Goal: Task Accomplishment & Management: Use online tool/utility

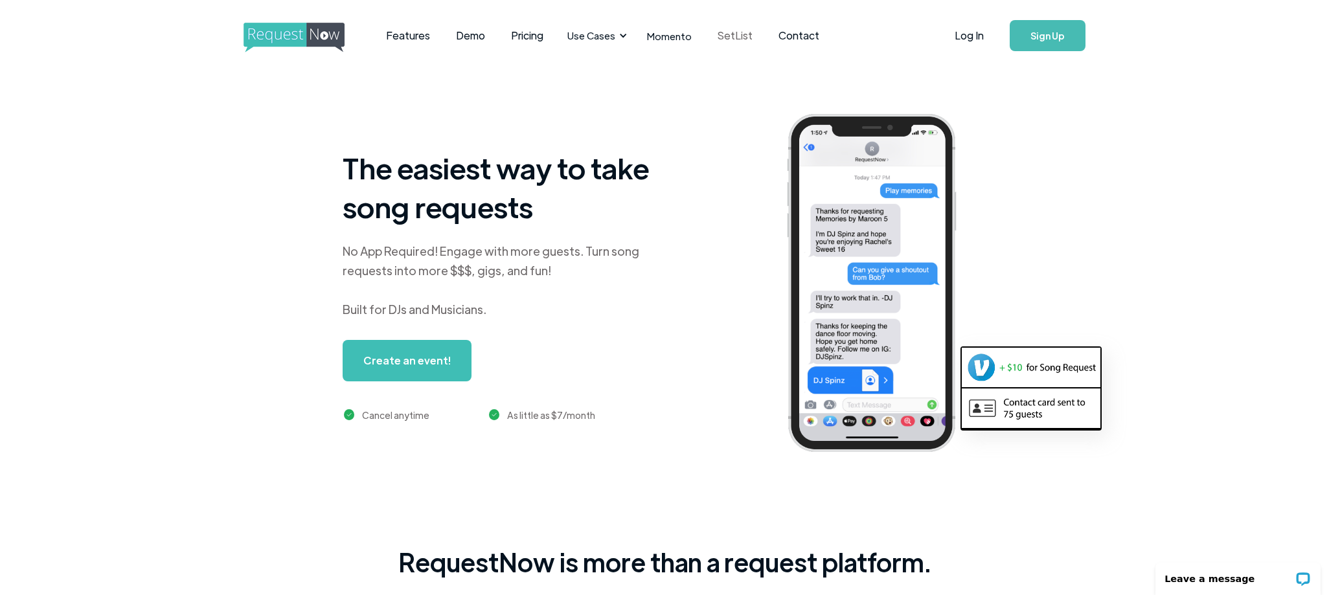
click at [736, 35] on link "SetList" at bounding box center [735, 36] width 61 height 40
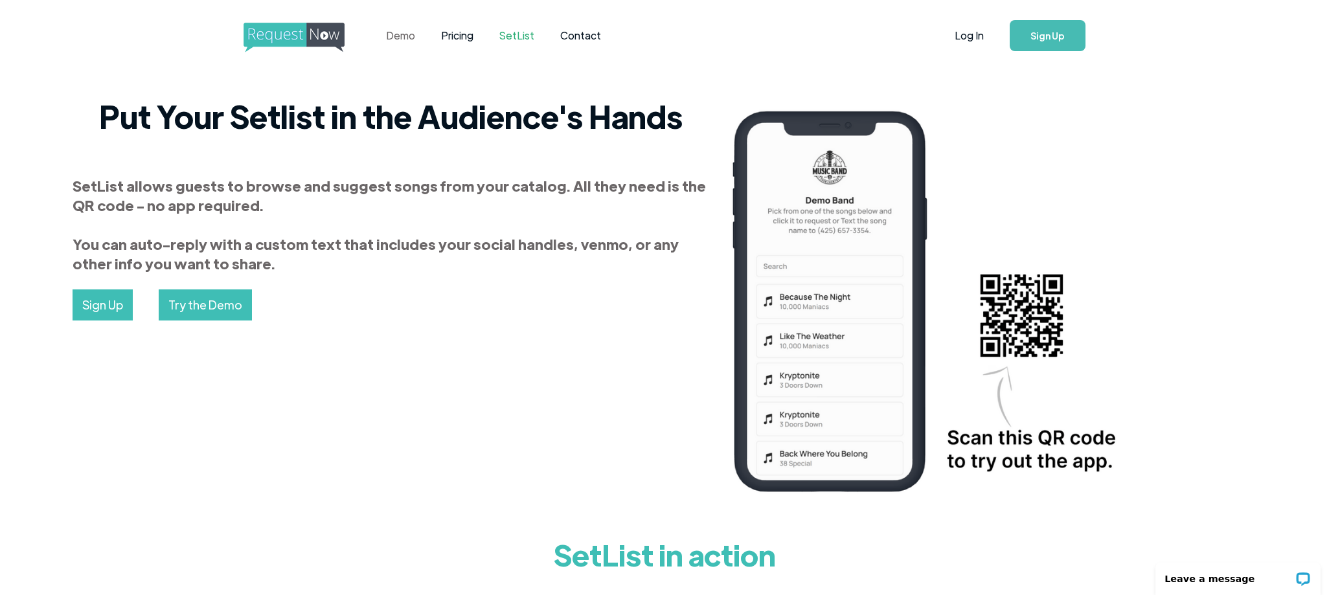
click at [406, 36] on link "Demo" at bounding box center [400, 36] width 55 height 40
click at [270, 34] on img "home" at bounding box center [306, 38] width 125 height 30
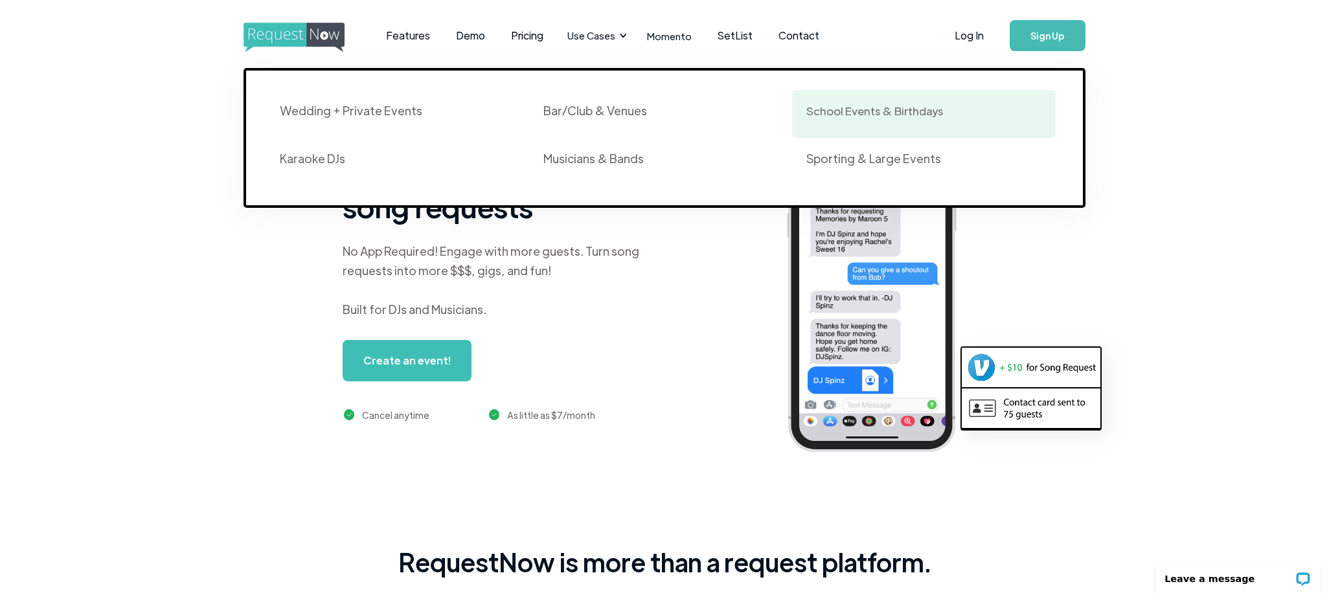
click at [867, 117] on div "School Events & Birthdays" at bounding box center [875, 111] width 137 height 16
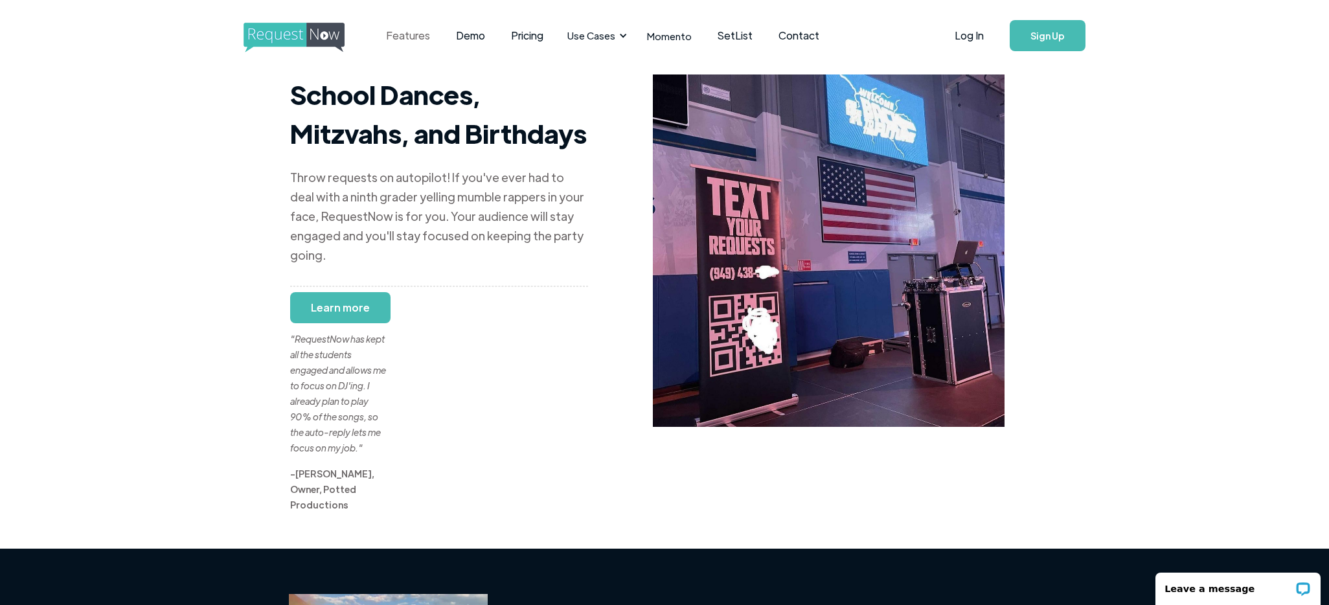
click at [407, 36] on link "Features" at bounding box center [408, 36] width 70 height 40
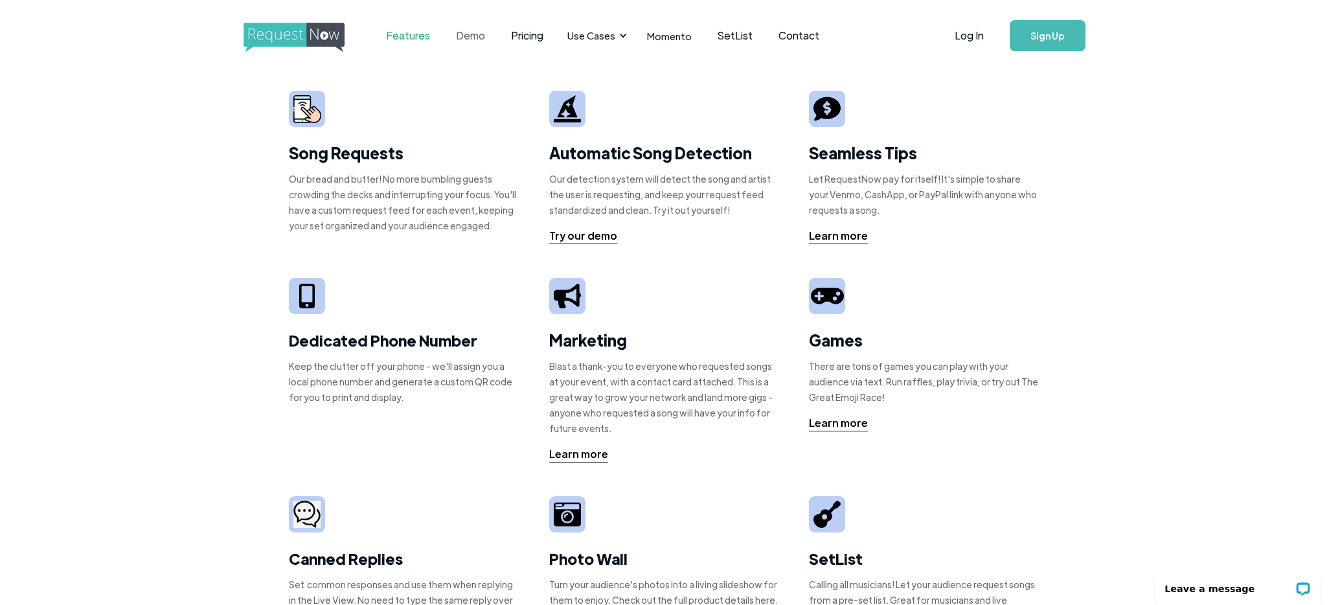
click at [476, 36] on link "Demo" at bounding box center [470, 36] width 55 height 40
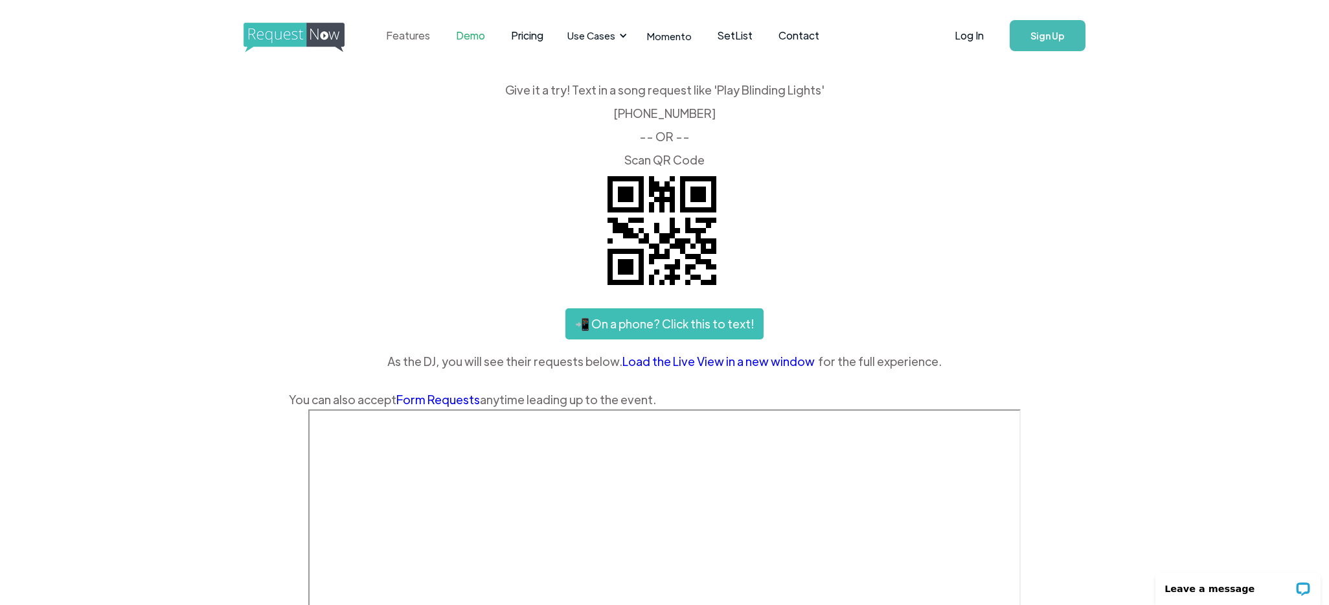
click at [396, 31] on link "Features" at bounding box center [408, 36] width 70 height 40
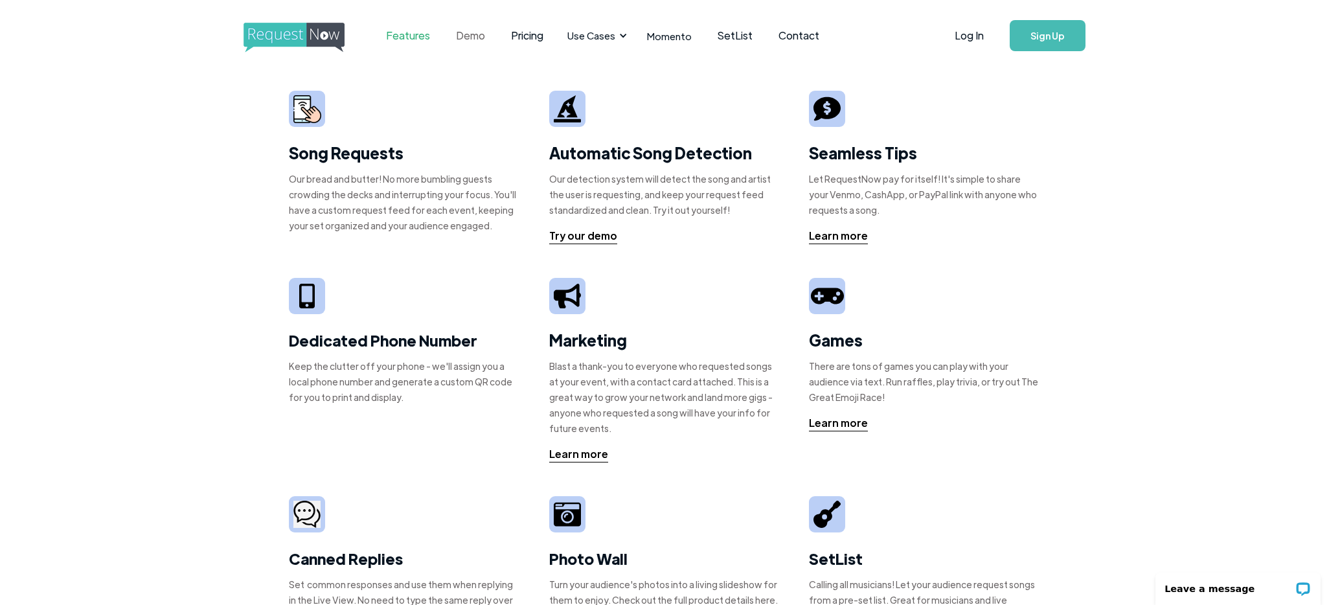
click at [482, 37] on link "Demo" at bounding box center [470, 36] width 55 height 40
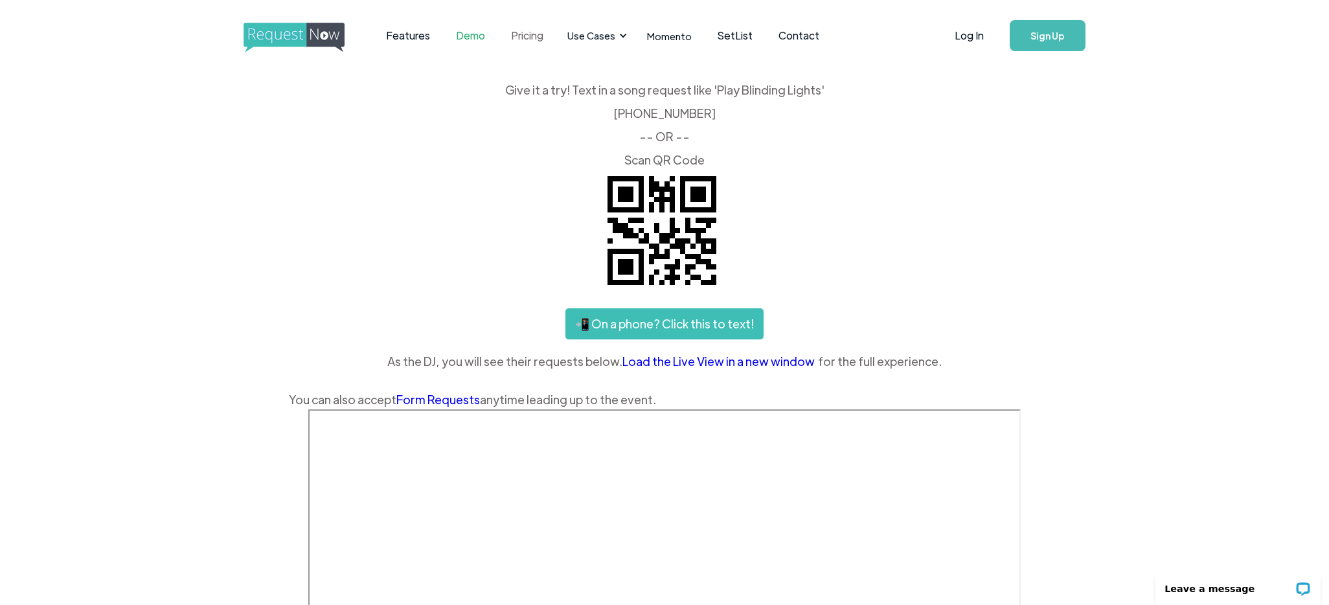
click at [524, 35] on link "Pricing" at bounding box center [527, 36] width 58 height 40
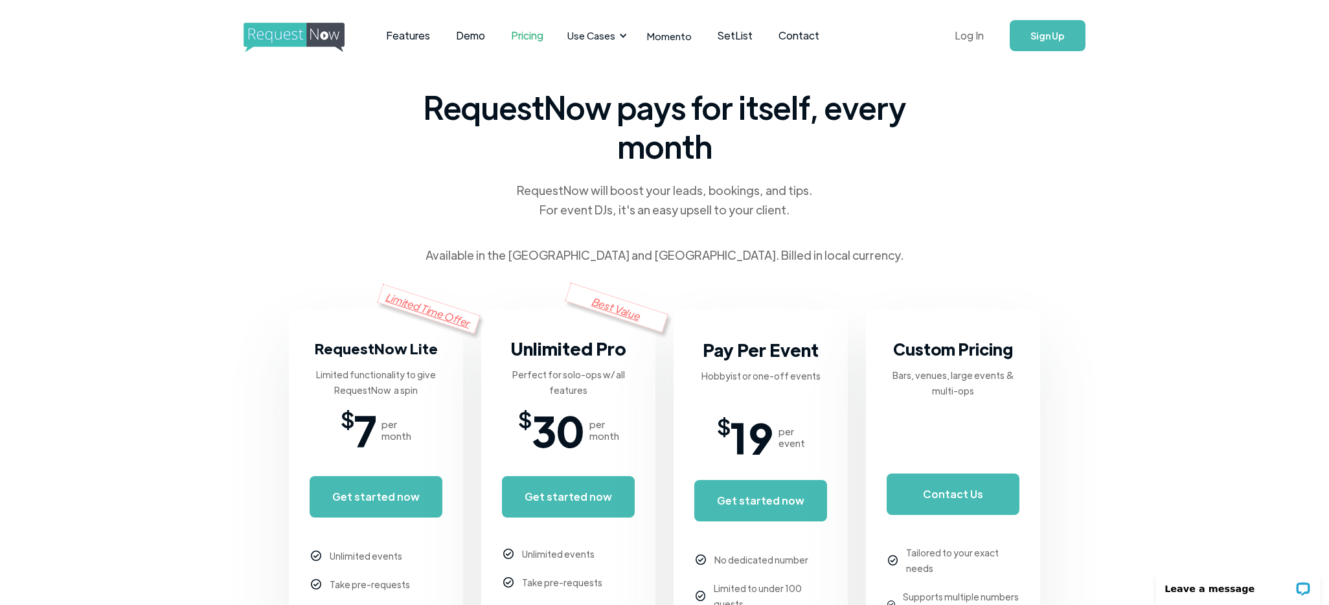
click at [976, 39] on link "Log In" at bounding box center [969, 35] width 55 height 45
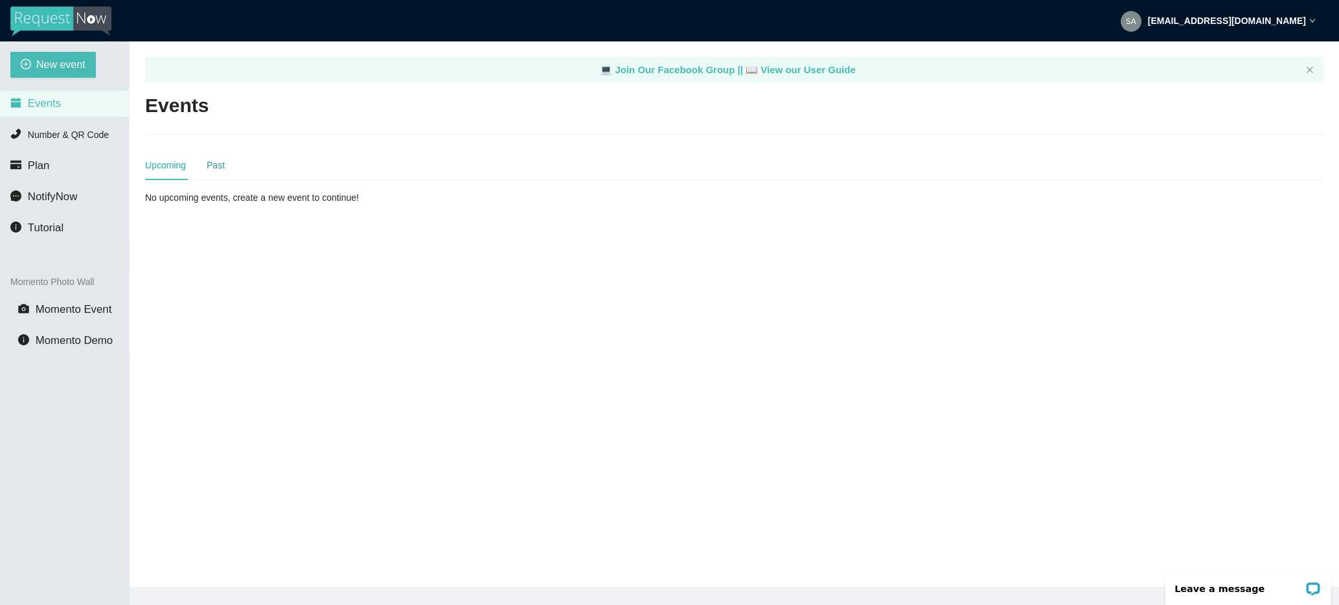
click at [216, 166] on div "Past" at bounding box center [216, 165] width 18 height 14
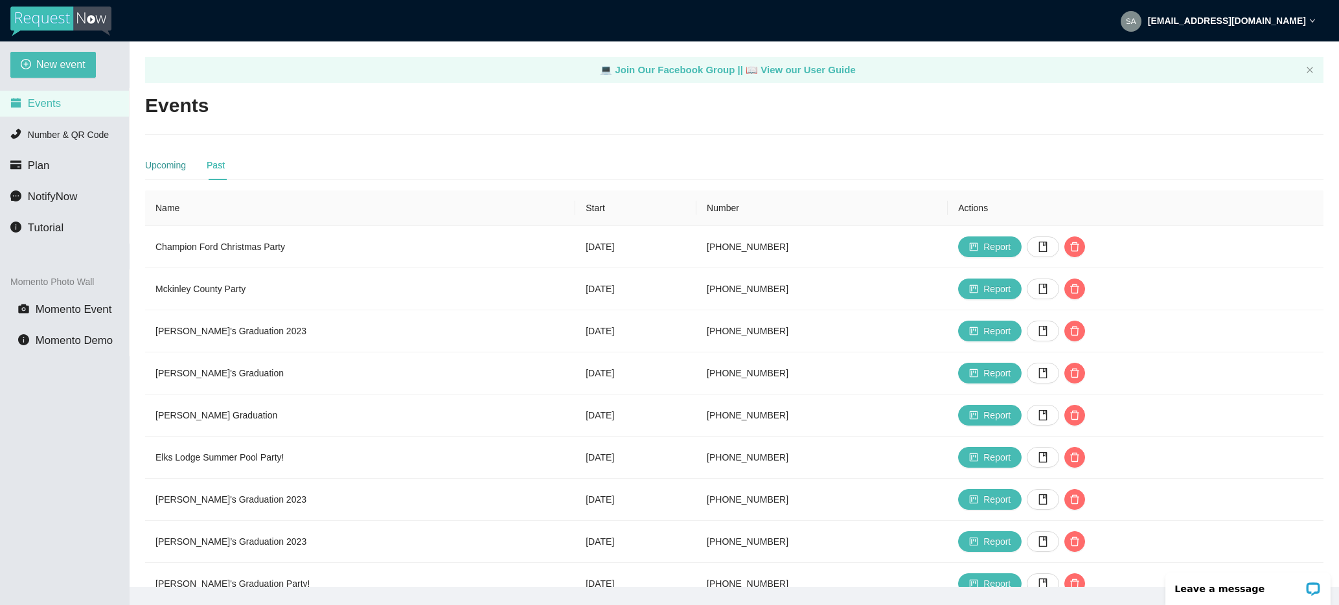
click at [168, 168] on div "Upcoming" at bounding box center [165, 165] width 41 height 14
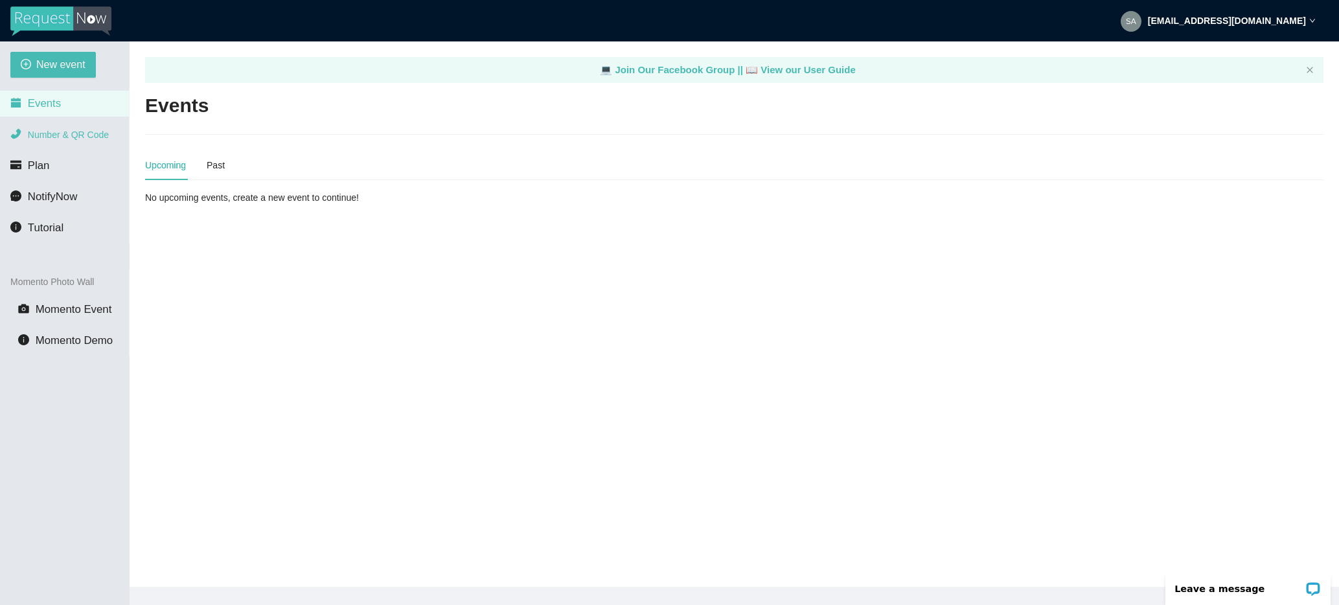
click at [50, 137] on span "Number & QR Code" at bounding box center [68, 135] width 81 height 10
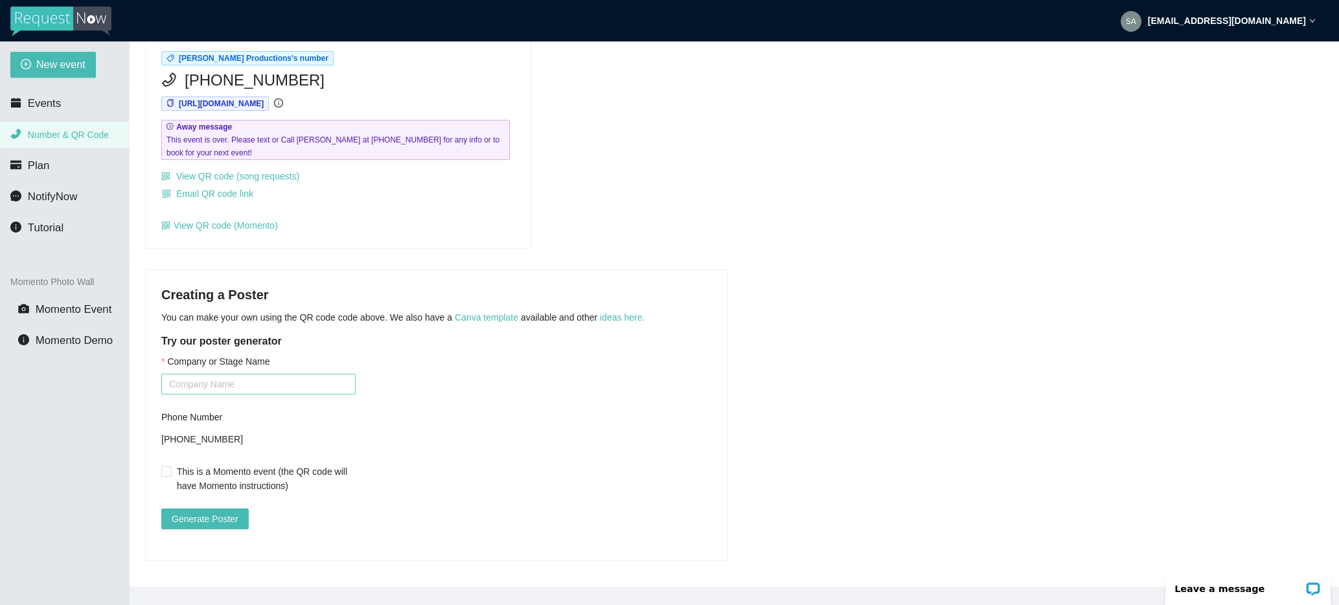
scroll to position [126, 0]
drag, startPoint x: 242, startPoint y: 378, endPoint x: 231, endPoint y: 394, distance: 19.6
click at [242, 378] on input "Company or Stage Name" at bounding box center [258, 384] width 194 height 21
type input "S"
type input "DJ Savio Sanchez"
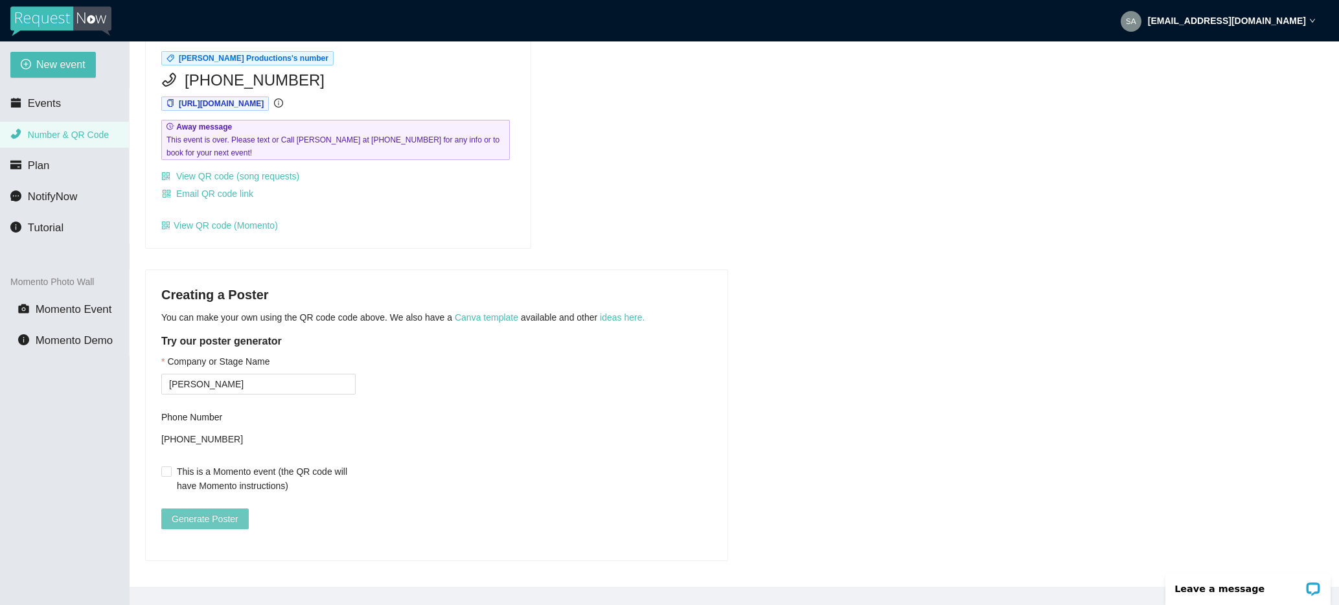
click at [200, 512] on span "Generate Poster" at bounding box center [205, 519] width 67 height 14
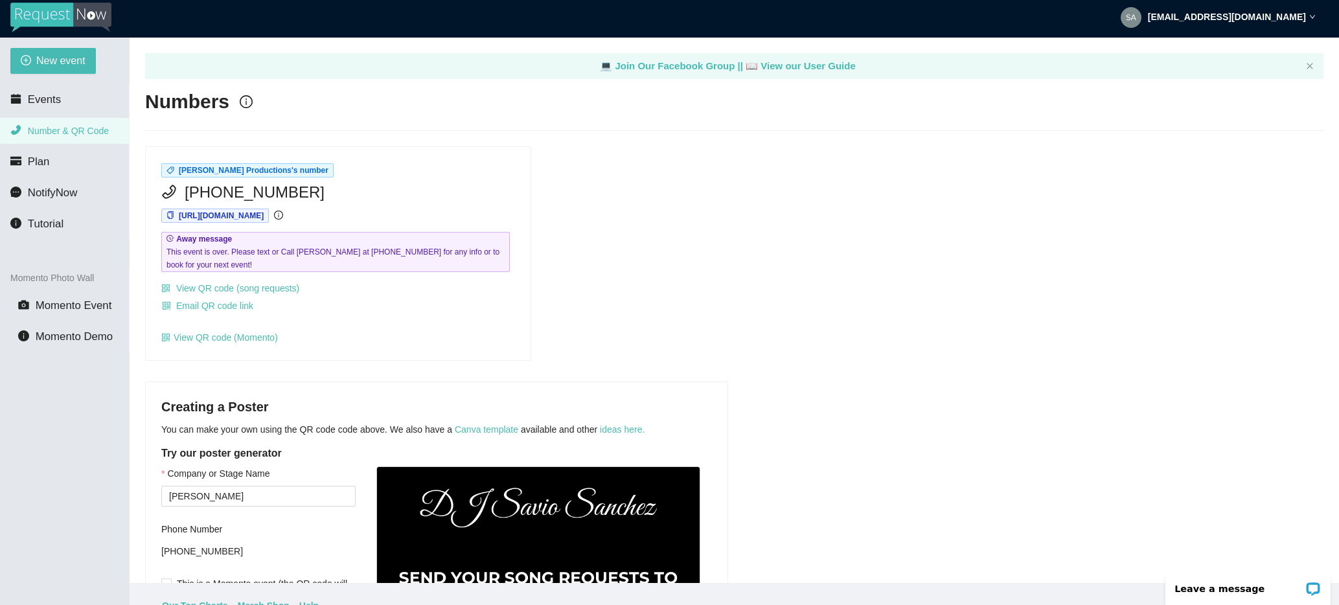
scroll to position [0, 0]
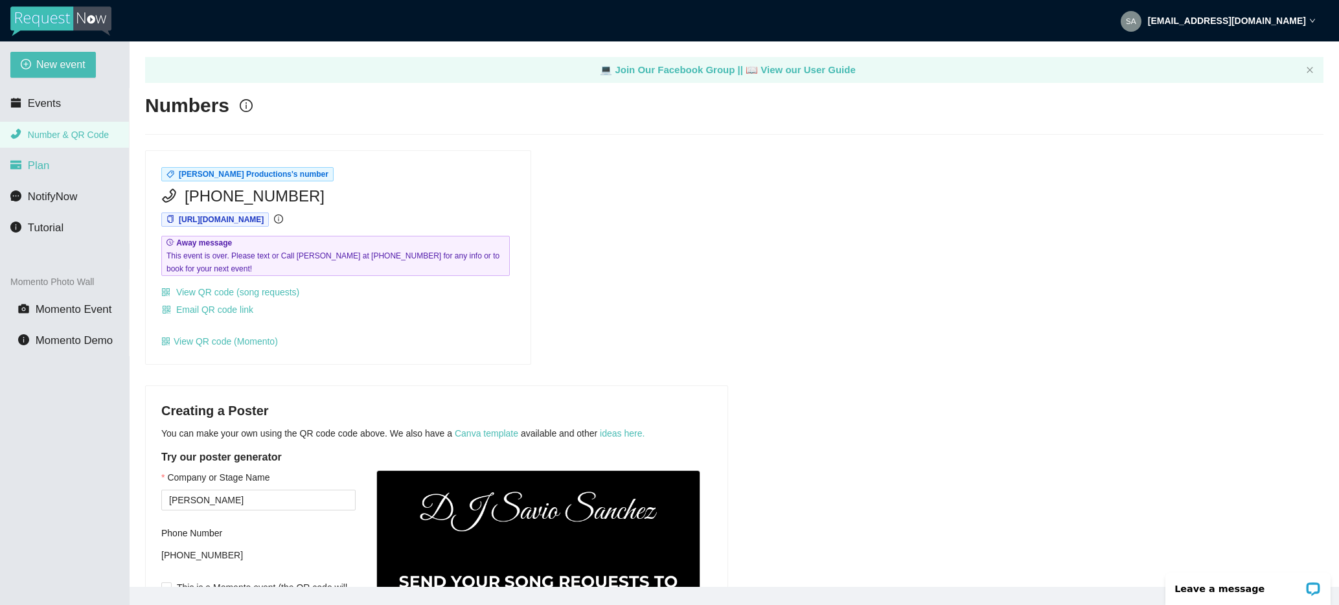
click at [30, 161] on span "Plan" at bounding box center [39, 165] width 22 height 12
